Goal: Find specific fact: Find specific fact

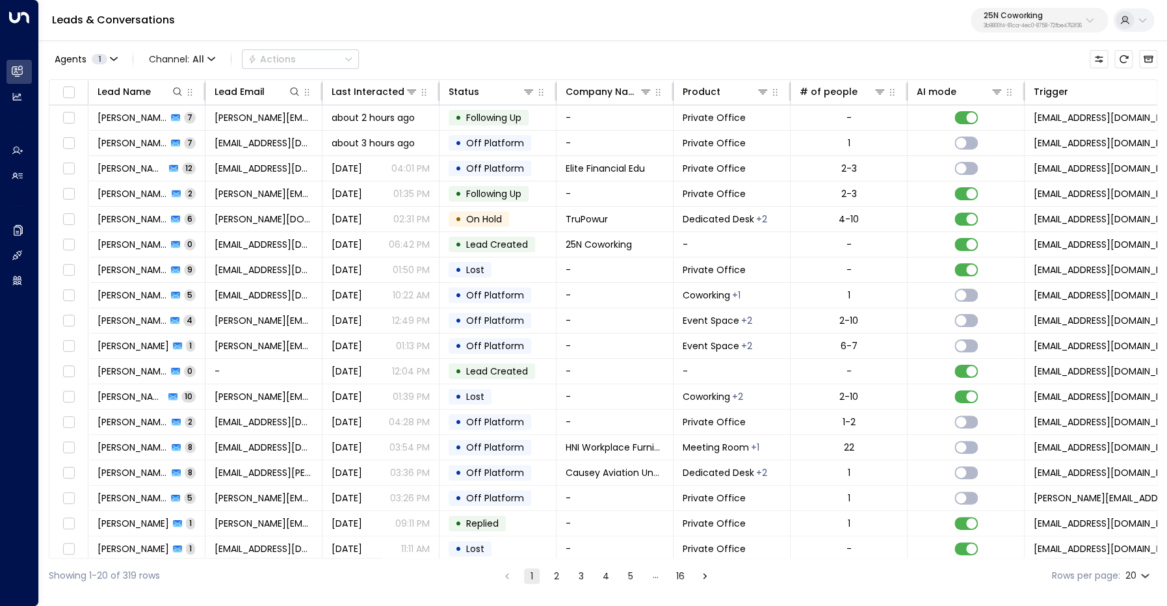
click at [1023, 16] on p "25N Coworking" at bounding box center [1032, 16] width 98 height 8
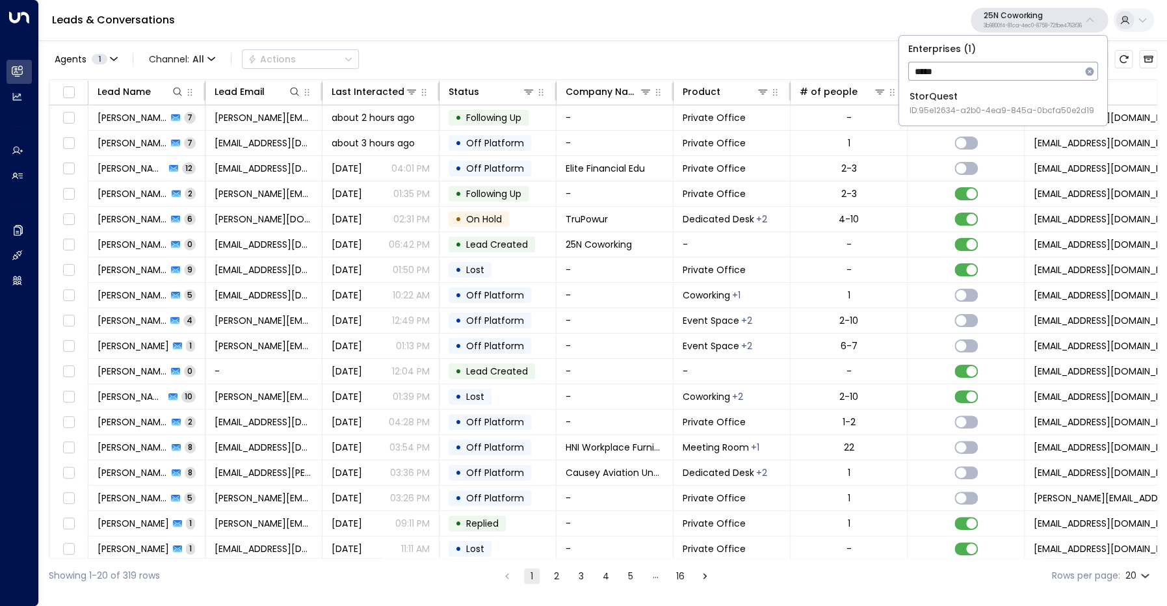
type input "*****"
click at [996, 111] on span "ID: 95e12634-a2b0-4ea9-845a-0bcfa50e2d19" at bounding box center [1001, 111] width 185 height 12
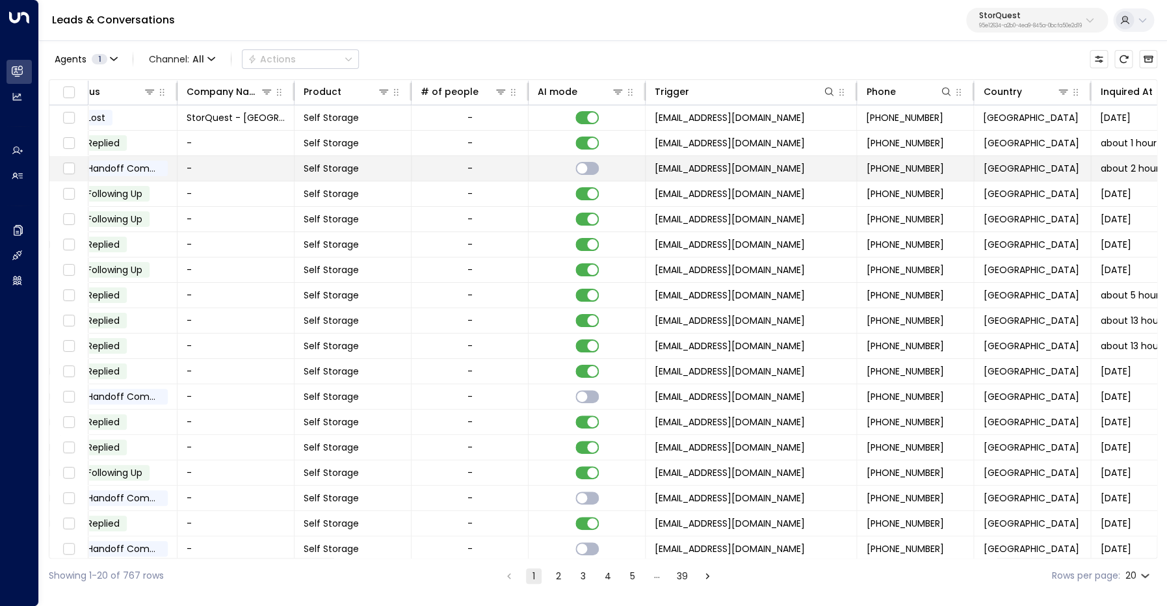
scroll to position [55, 379]
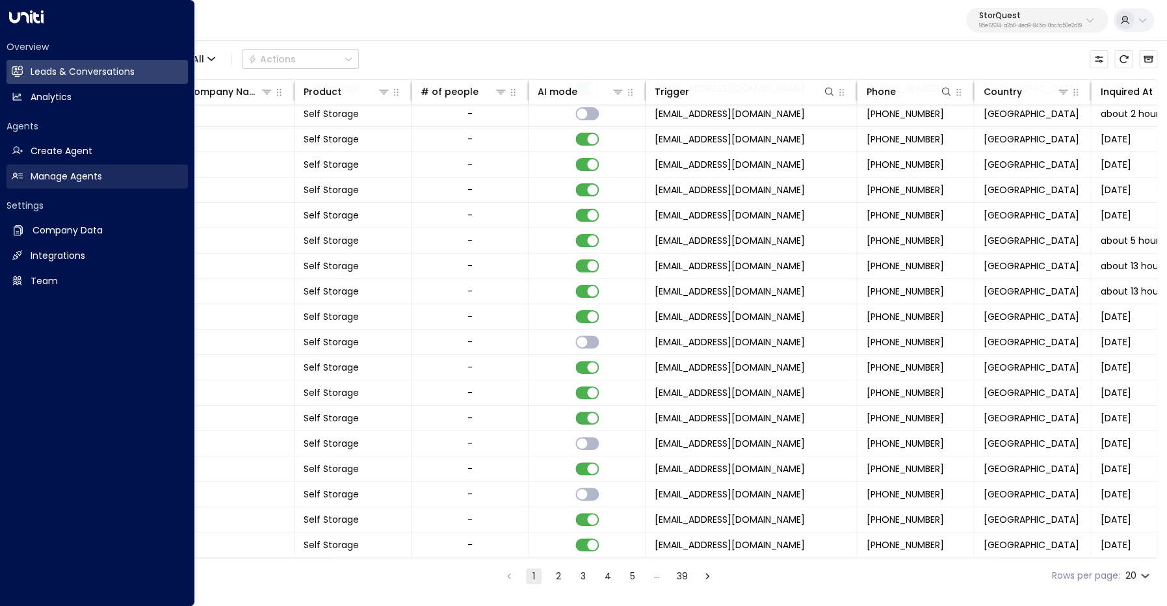
click at [84, 177] on h2 "Manage Agents" at bounding box center [66, 177] width 71 height 14
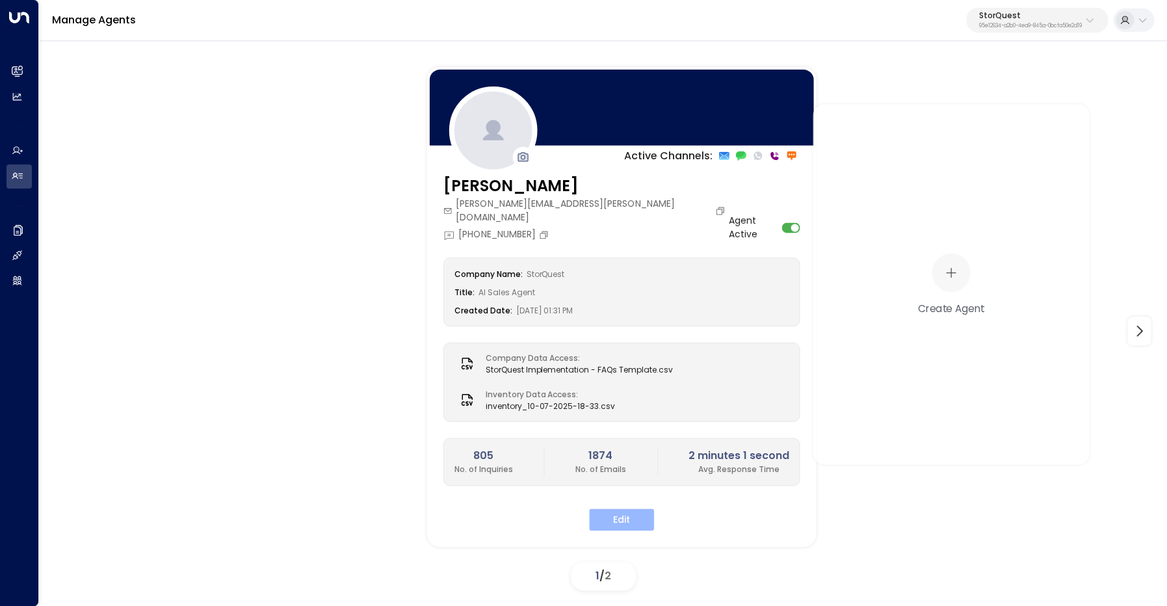
click at [617, 508] on button "Edit" at bounding box center [621, 519] width 65 height 22
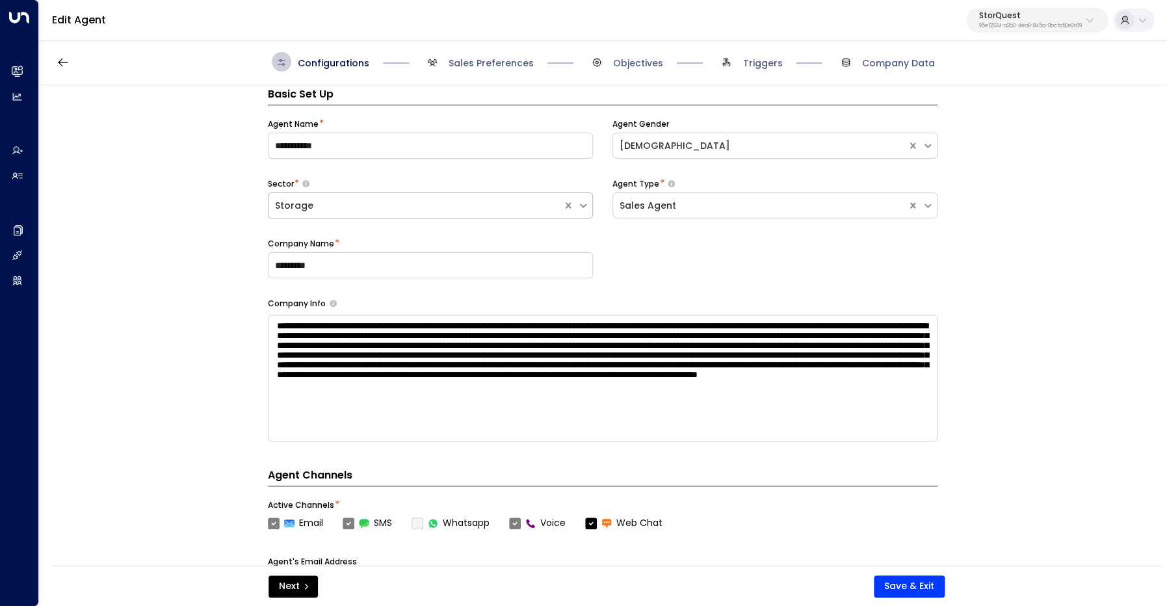
scroll to position [19, 0]
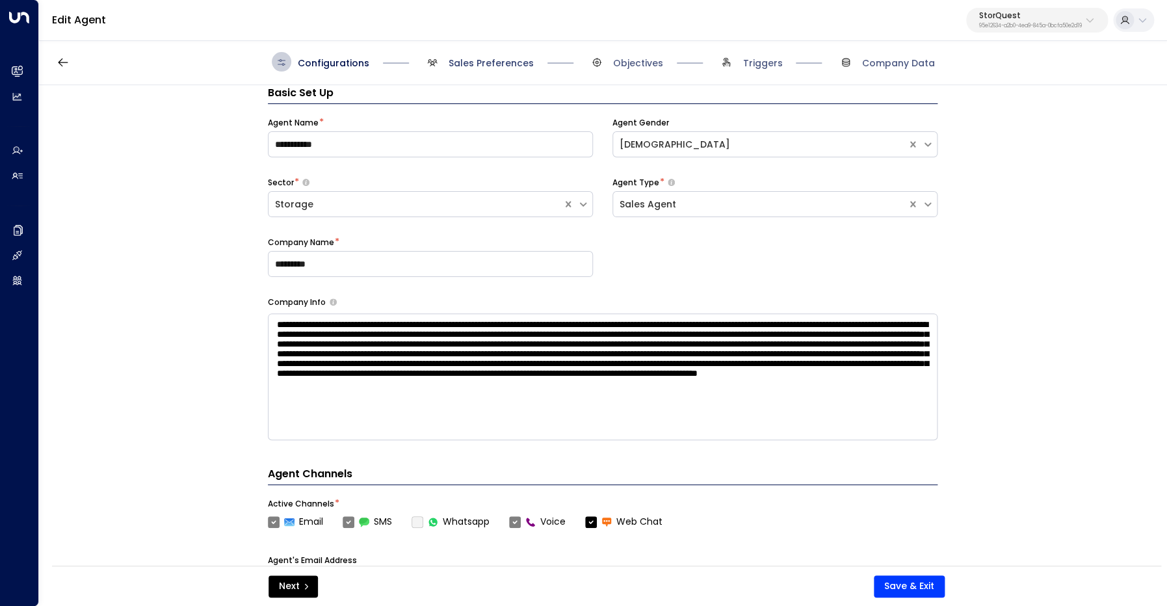
click at [494, 64] on span "Sales Preferences" at bounding box center [490, 63] width 85 height 13
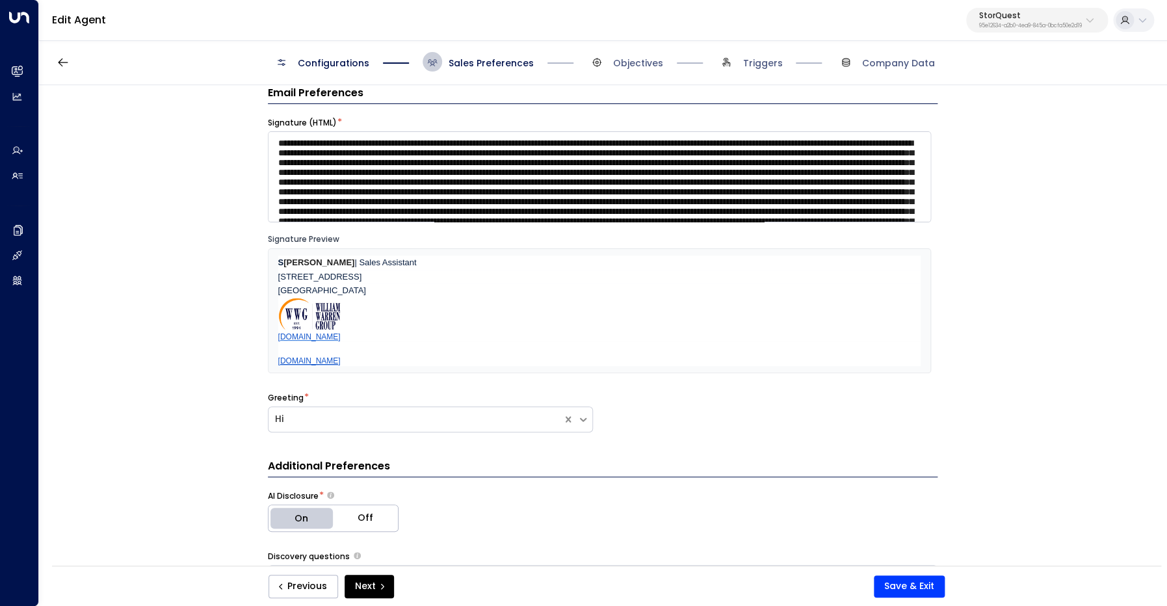
click at [330, 74] on div "Configurations Sales Preferences Objectives Triggers Company Data" at bounding box center [603, 62] width 1128 height 46
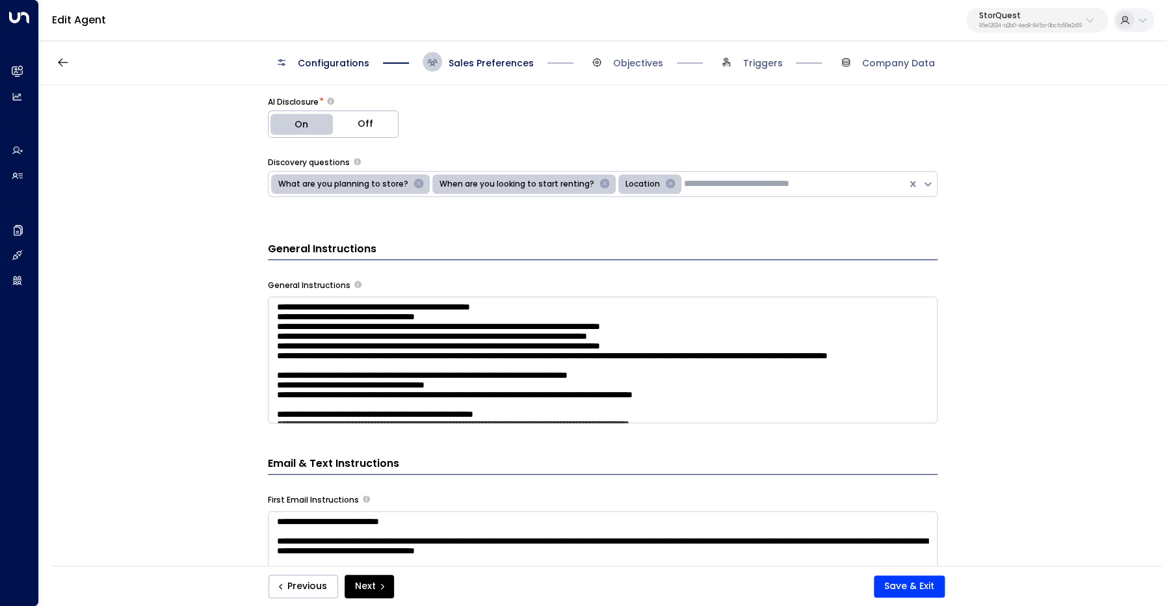
scroll to position [461, 0]
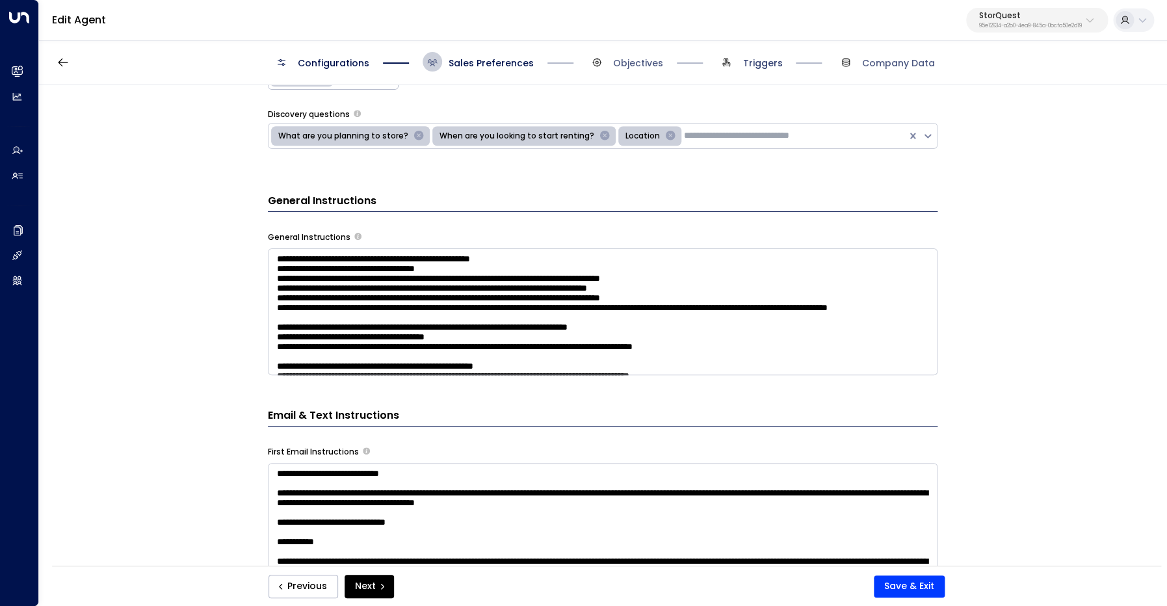
click at [751, 65] on span "Triggers" at bounding box center [762, 63] width 40 height 13
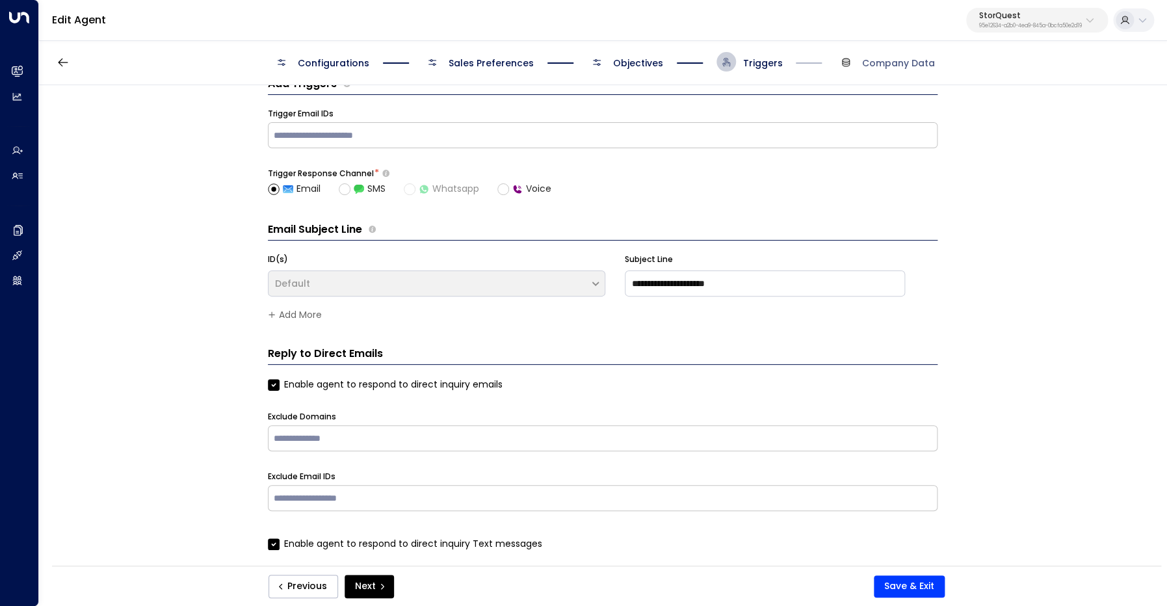
scroll to position [0, 0]
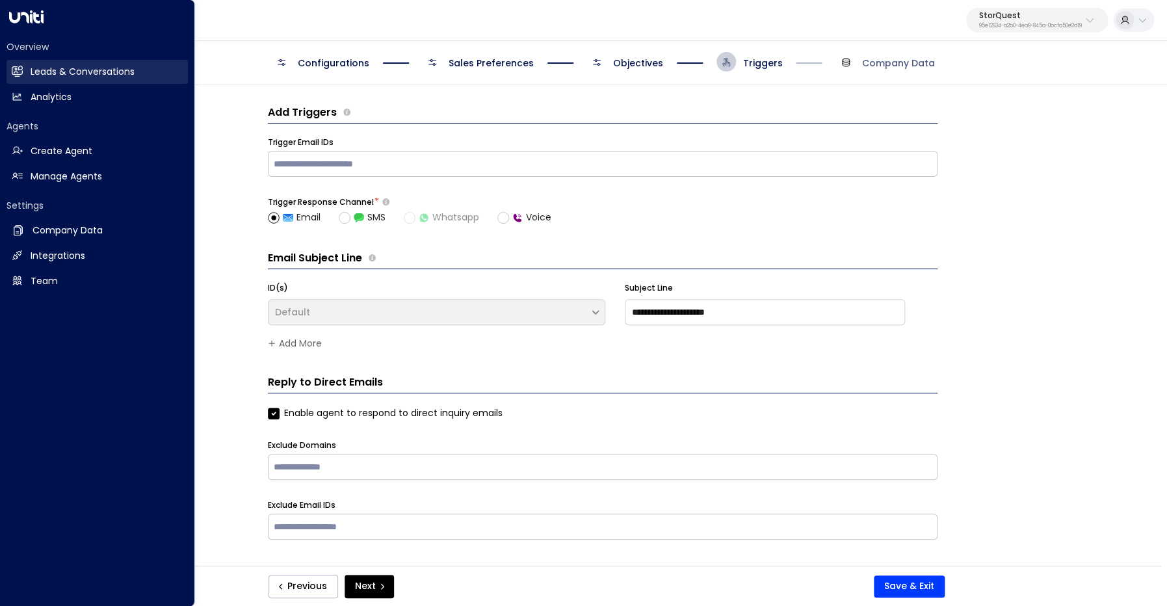
click at [31, 68] on h2 "Leads & Conversations" at bounding box center [83, 72] width 104 height 14
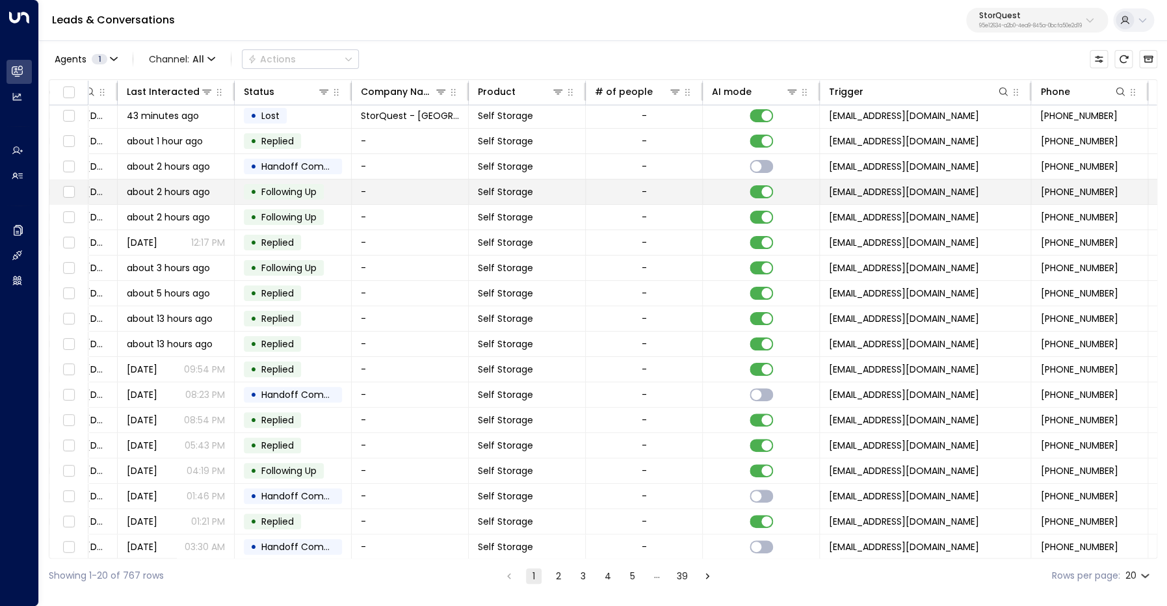
scroll to position [2, 0]
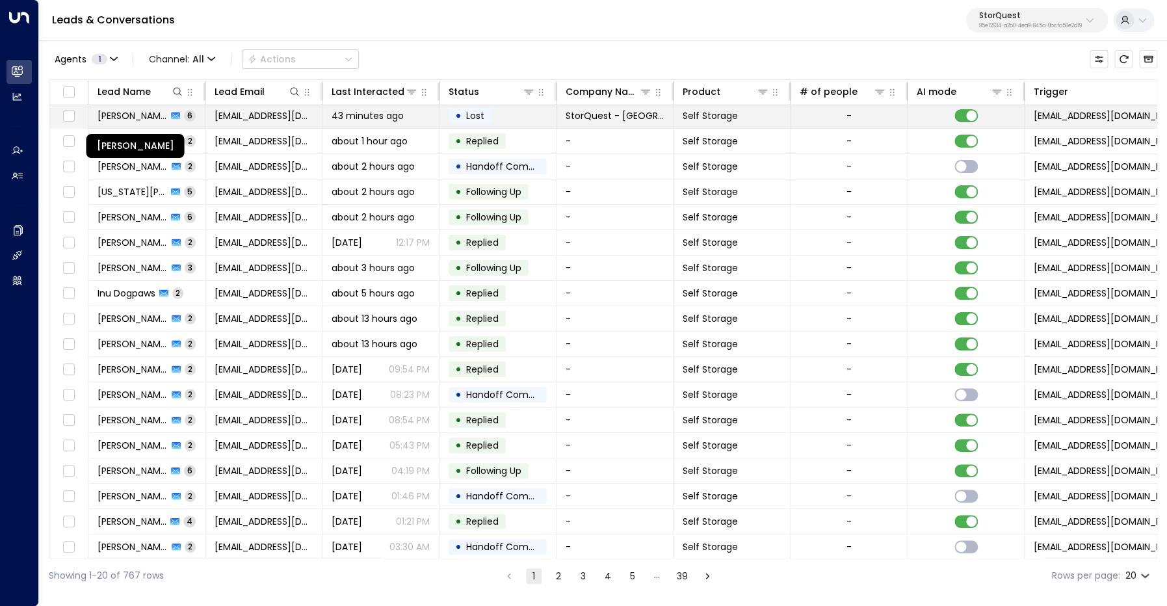
click at [131, 114] on span "Minoo Golnazar" at bounding box center [132, 115] width 70 height 13
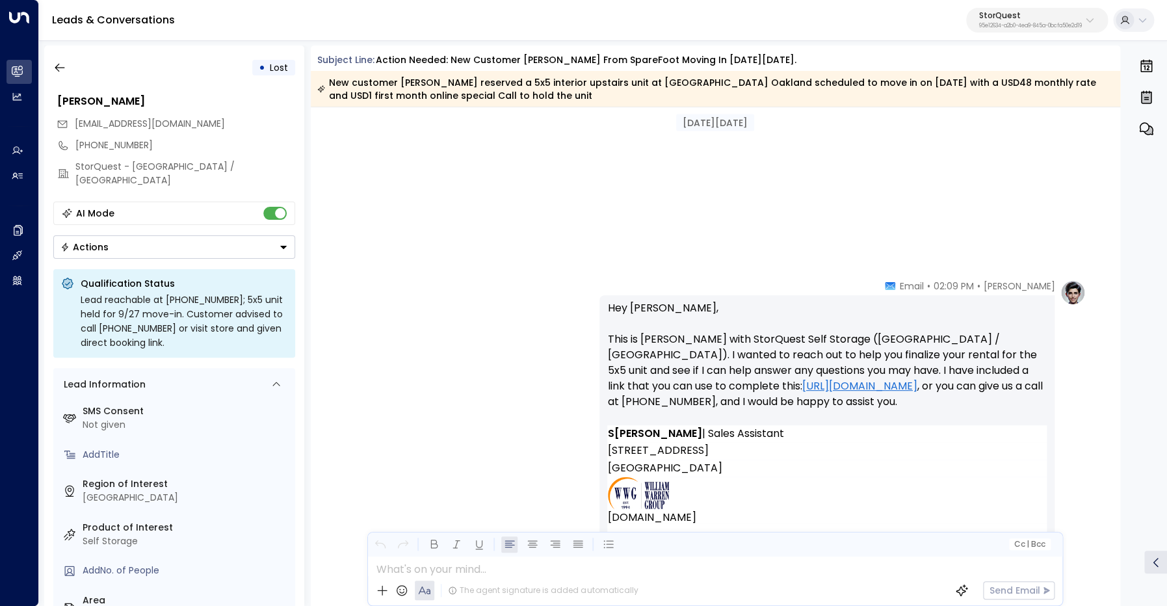
scroll to position [1215, 0]
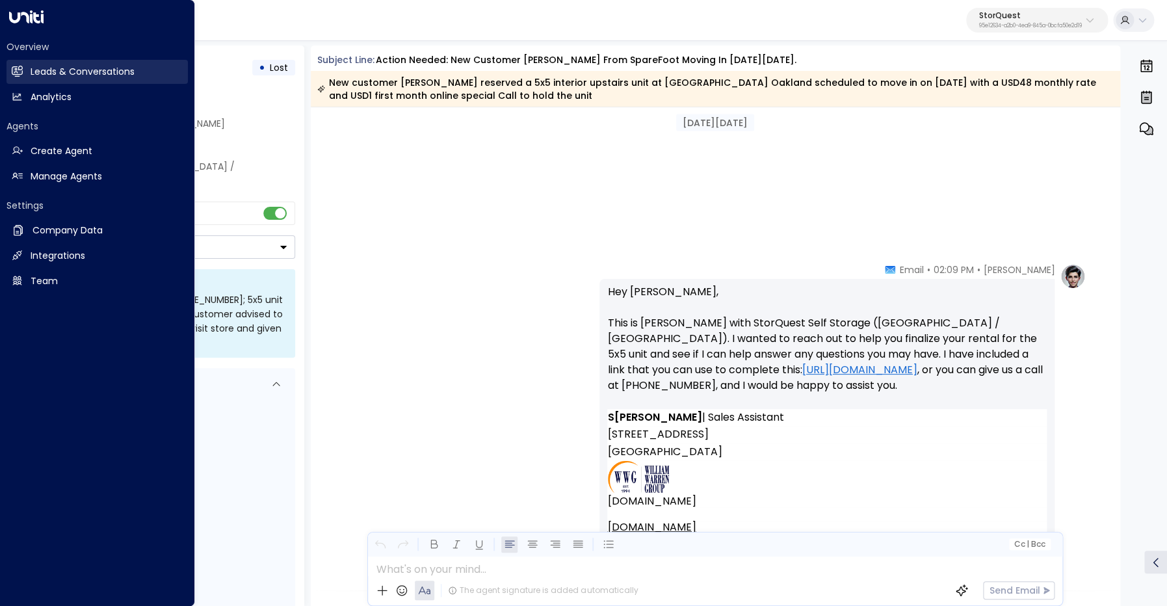
click at [31, 74] on h2 "Leads & Conversations" at bounding box center [83, 72] width 104 height 14
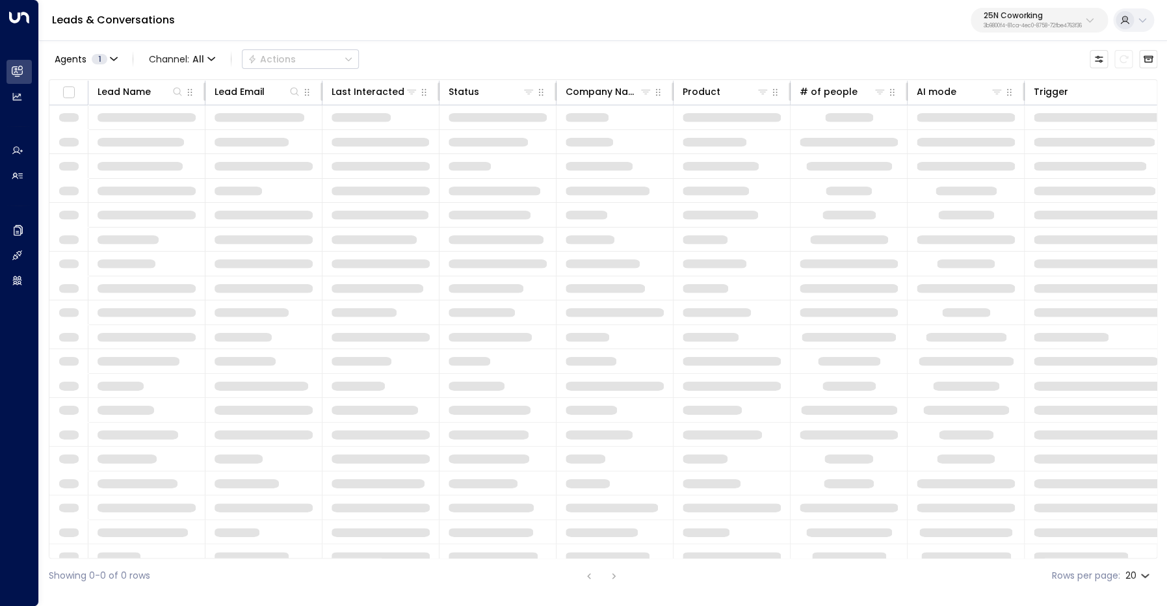
click at [1013, 18] on p "25N Coworking" at bounding box center [1032, 16] width 98 height 8
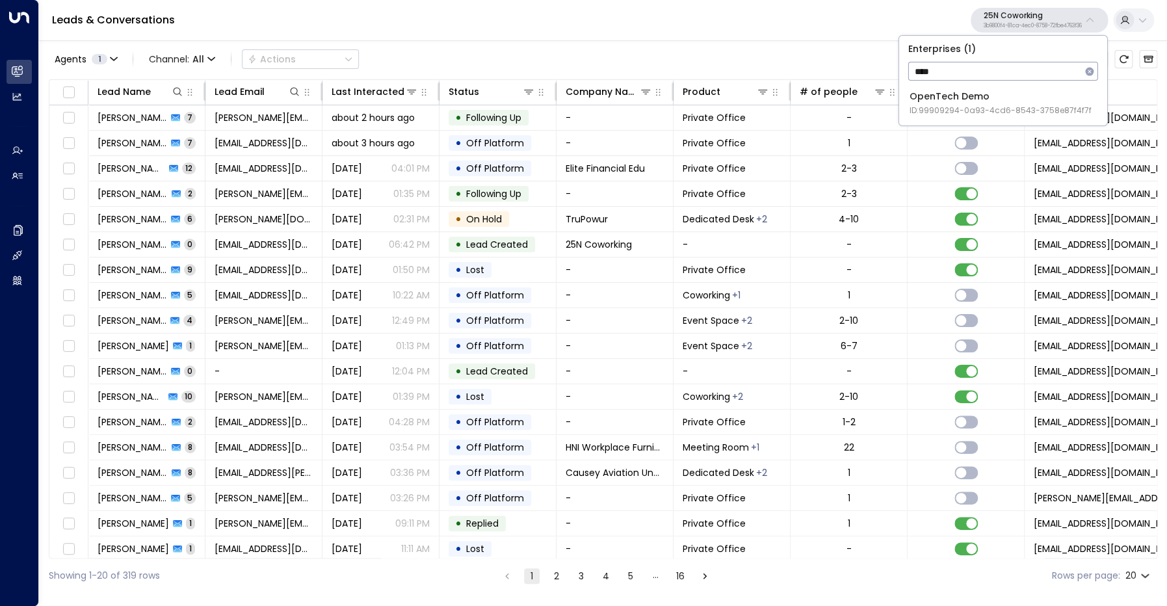
type input "****"
click at [976, 116] on li "OpenTech Demo ID: 99909294-0a93-4cd6-8543-3758e87f4f7f" at bounding box center [1003, 103] width 198 height 34
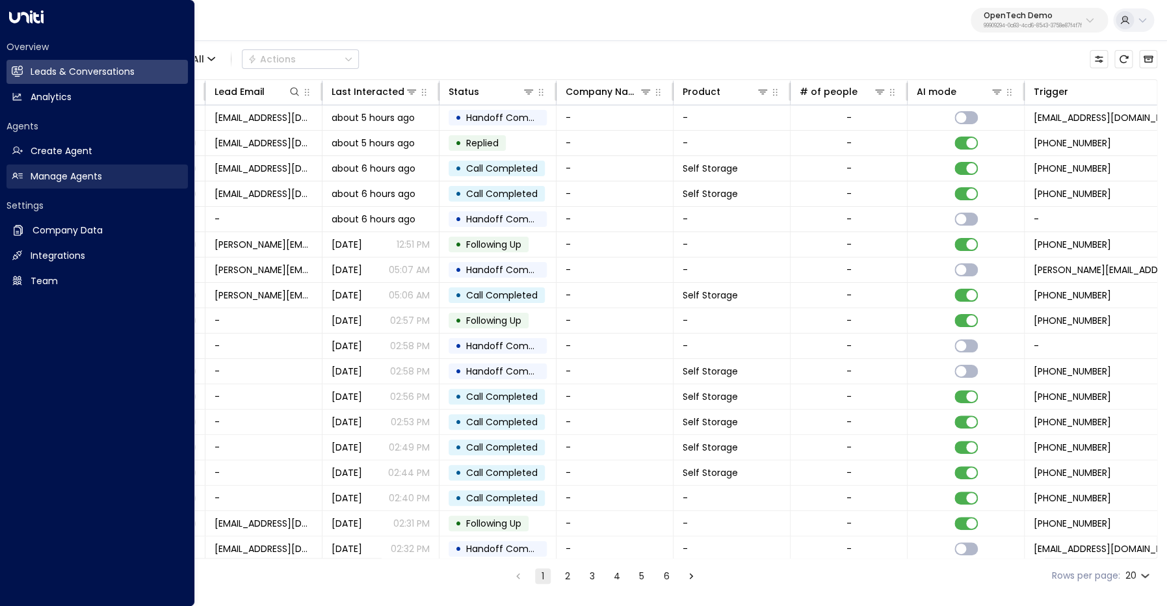
click at [29, 172] on link "Manage Agents Manage Agents" at bounding box center [96, 176] width 181 height 24
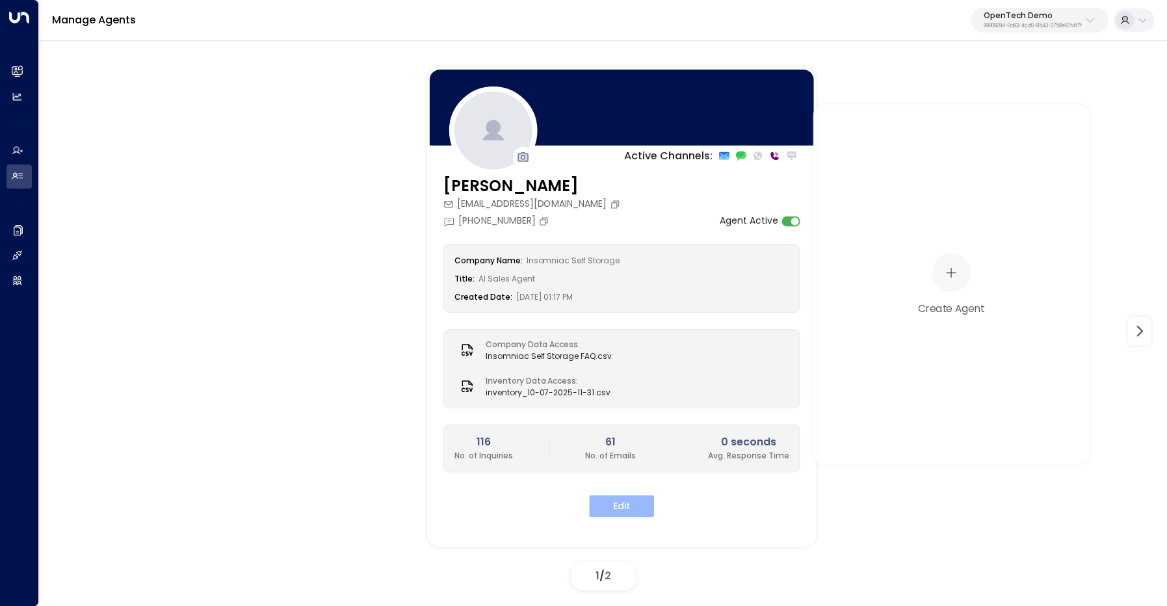
click at [629, 505] on button "Edit" at bounding box center [621, 506] width 65 height 22
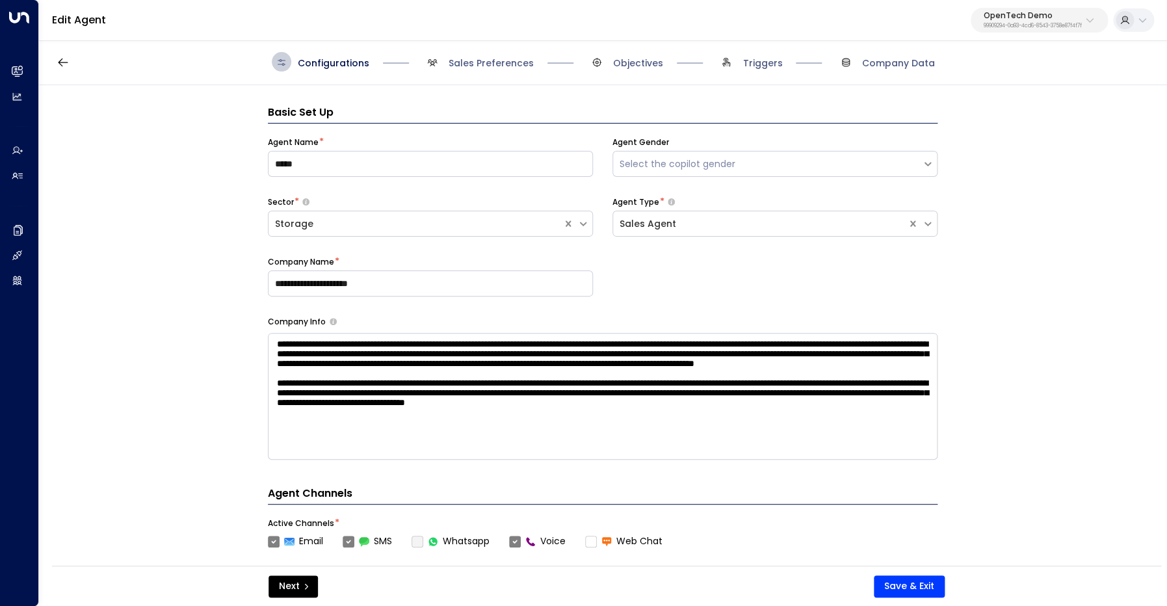
scroll to position [8, 0]
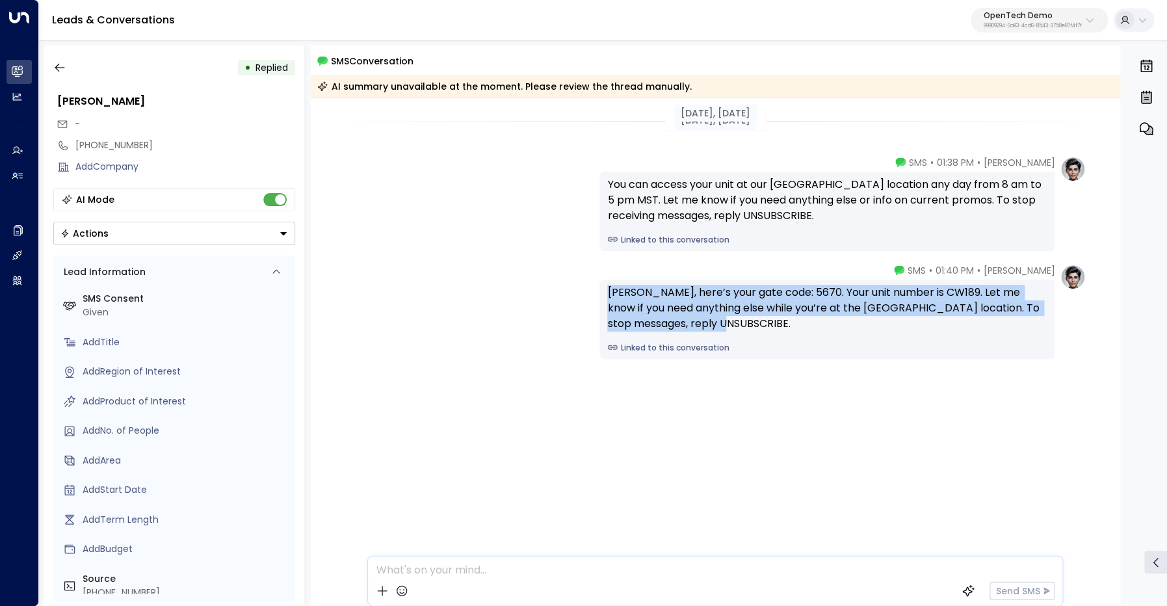
drag, startPoint x: 722, startPoint y: 326, endPoint x: 600, endPoint y: 294, distance: 126.4
click at [600, 294] on div "[PERSON_NAME], here’s your gate code: 5670. Your unit number is CW189. Let me k…" at bounding box center [826, 318] width 455 height 79
copy div "John, here’s your gate code: 5670. Your unit number is CW189. Let me know if yo…"
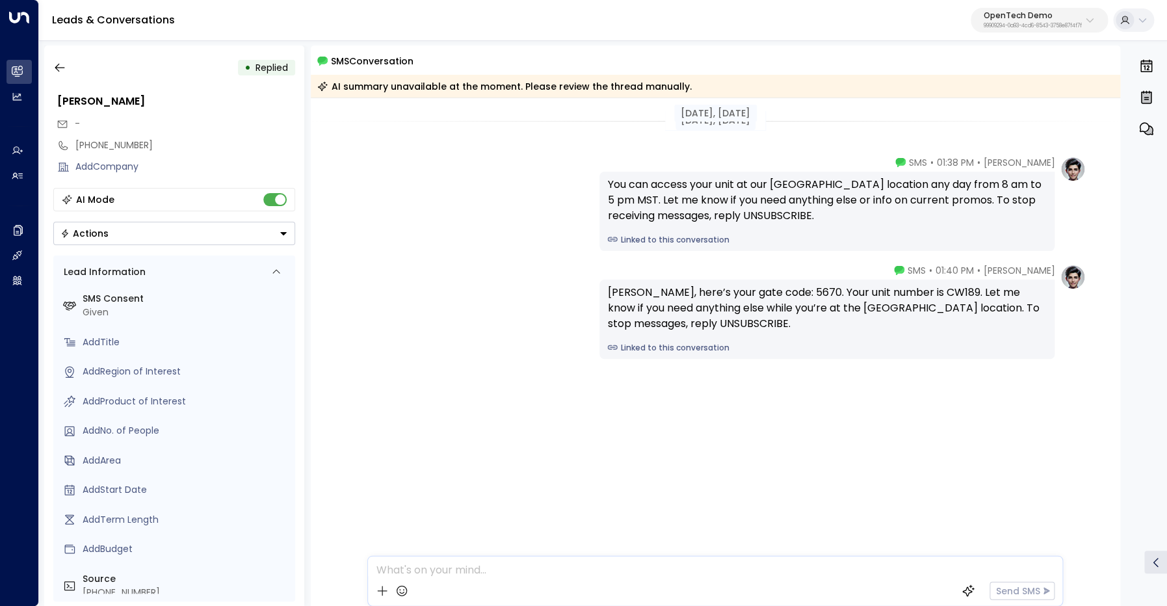
click at [452, 573] on div at bounding box center [714, 565] width 693 height 19
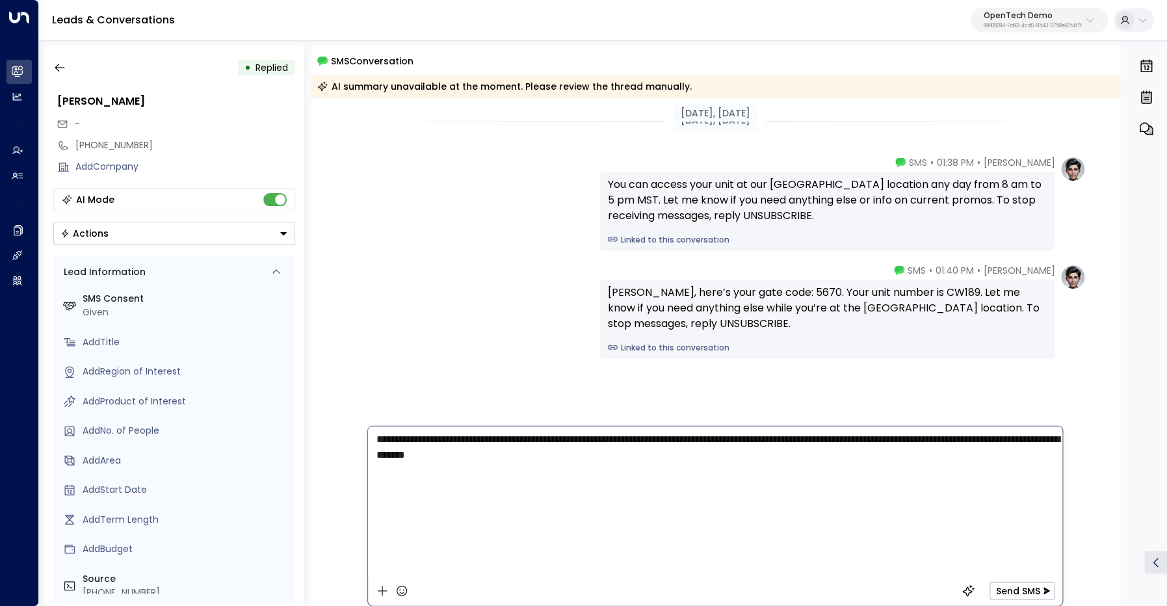
click at [766, 290] on div "John, here’s your gate code: 5670. Your unit number is CW189. Let me know if yo…" at bounding box center [826, 308] width 439 height 47
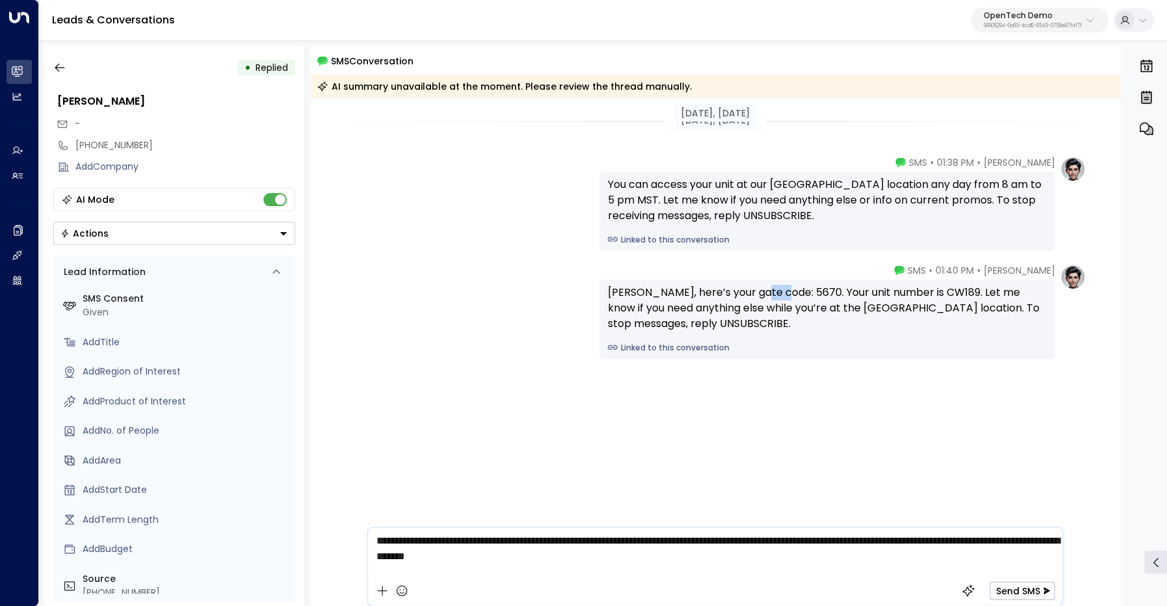
click at [766, 290] on div "John, here’s your gate code: 5670. Your unit number is CW189. Let me know if yo…" at bounding box center [826, 308] width 439 height 47
copy div "5670"
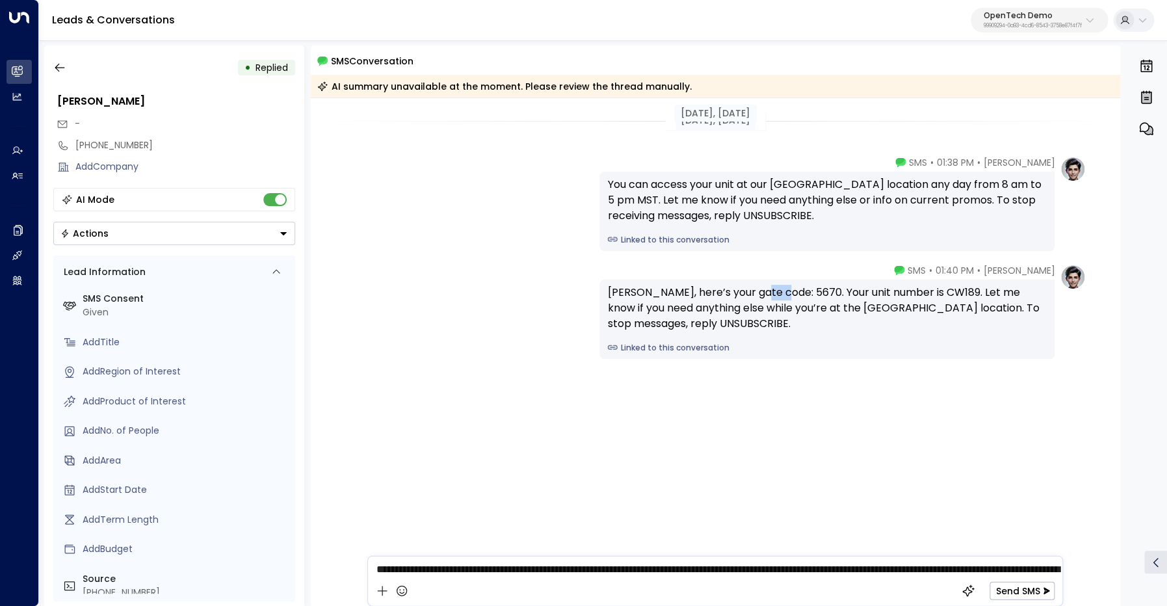
click at [772, 291] on div "John, here’s your gate code: 5670. Your unit number is CW189. Let me know if yo…" at bounding box center [826, 308] width 439 height 47
copy div "5670"
